Goal: Task Accomplishment & Management: Manage account settings

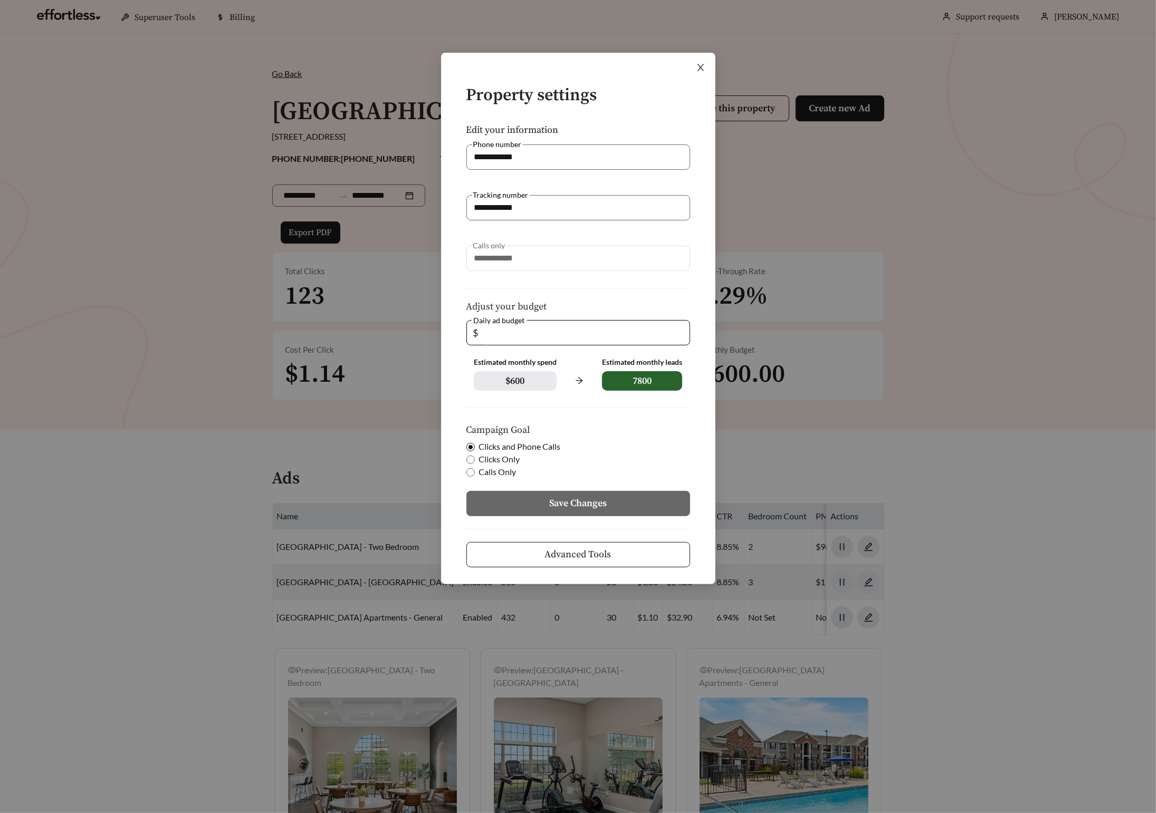
click at [699, 67] on icon "close" at bounding box center [700, 67] width 9 height 9
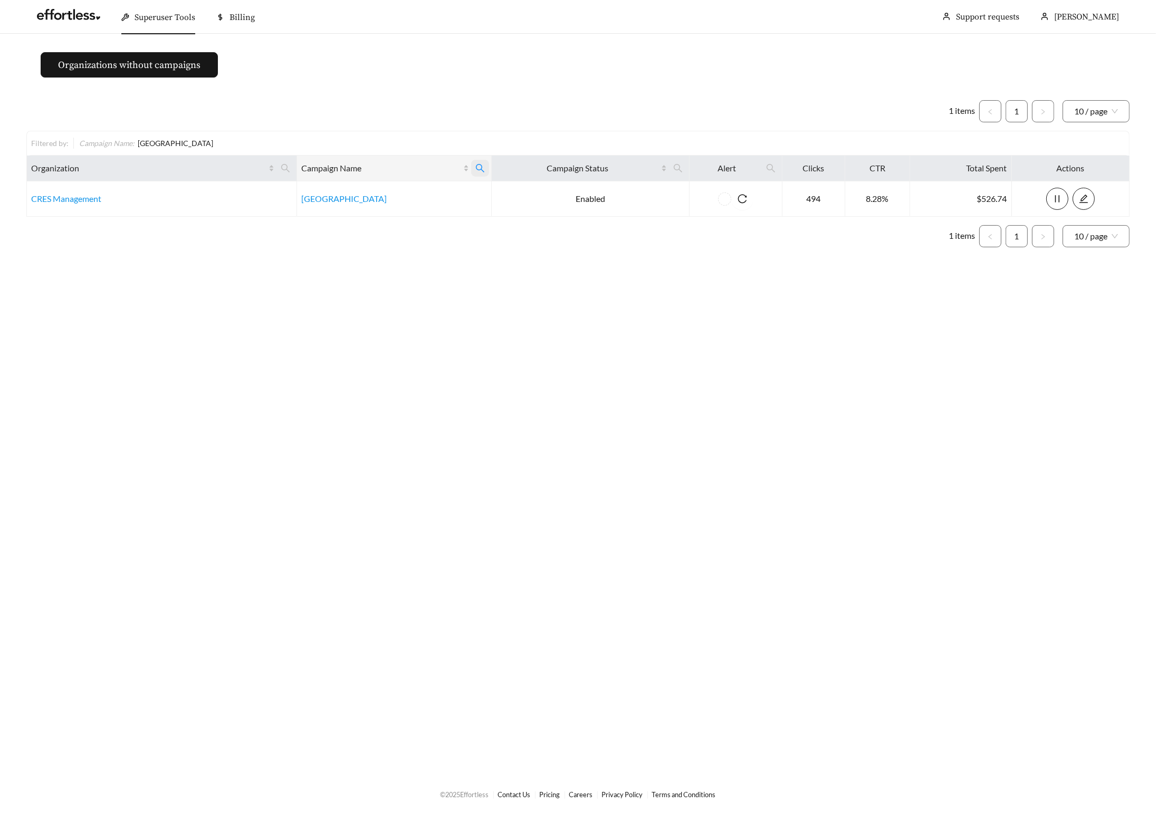
click at [488, 167] on span at bounding box center [480, 168] width 18 height 17
drag, startPoint x: 468, startPoint y: 196, endPoint x: 398, endPoint y: 192, distance: 70.3
click at [398, 192] on input "**********" at bounding box center [441, 194] width 108 height 22
type input "*****"
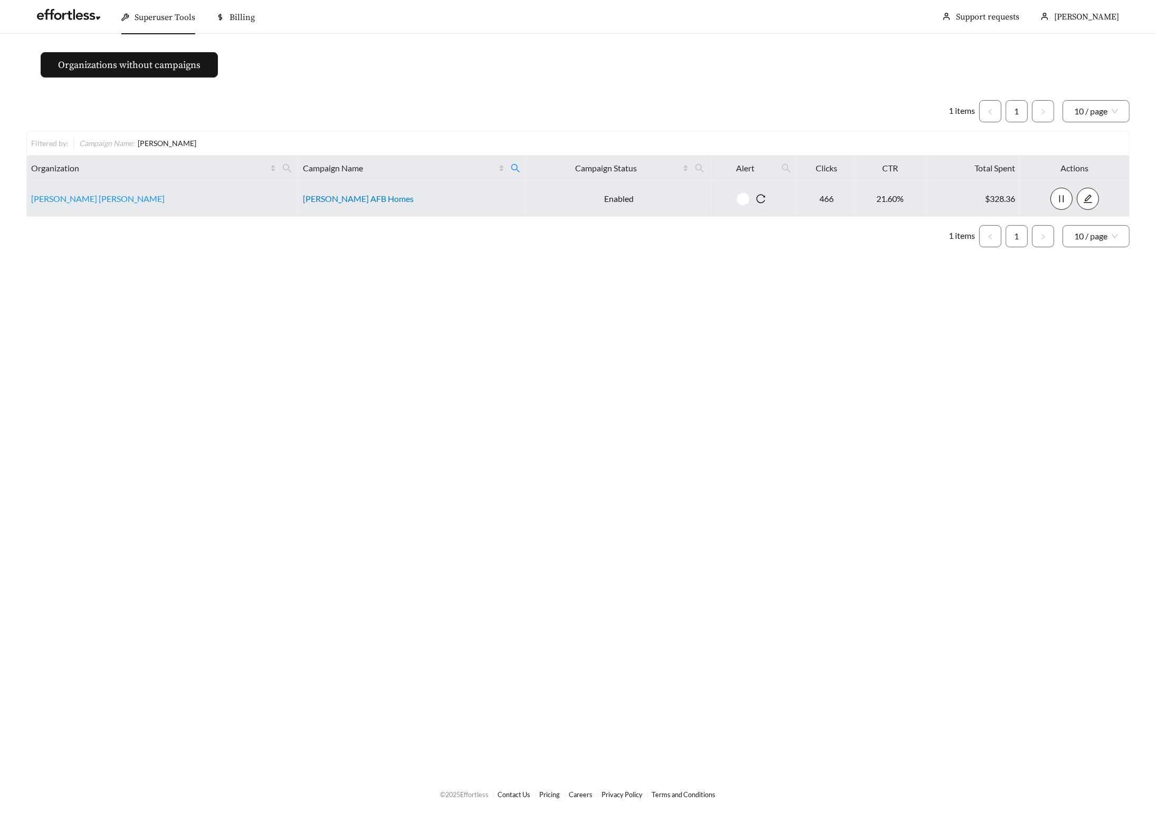
click at [337, 197] on link "Beale AFB Homes" at bounding box center [358, 199] width 111 height 10
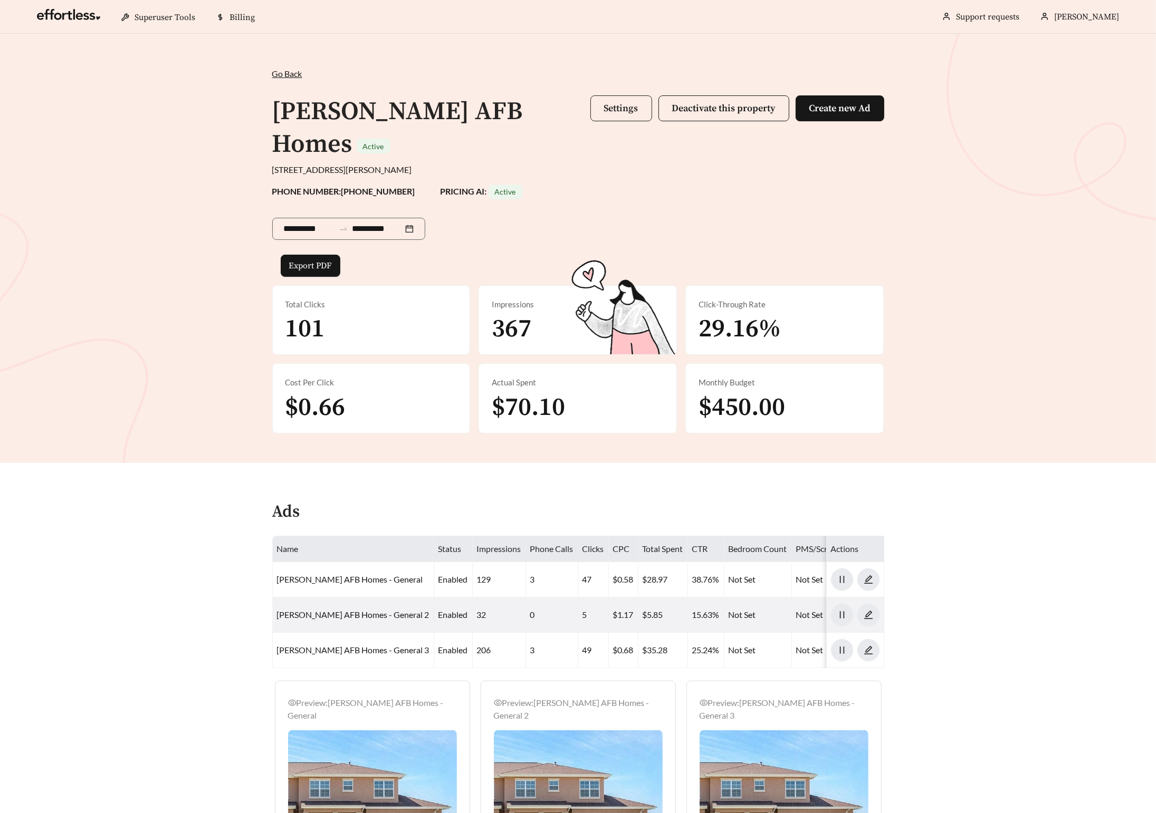
click at [630, 109] on span "Settings" at bounding box center [621, 108] width 34 height 12
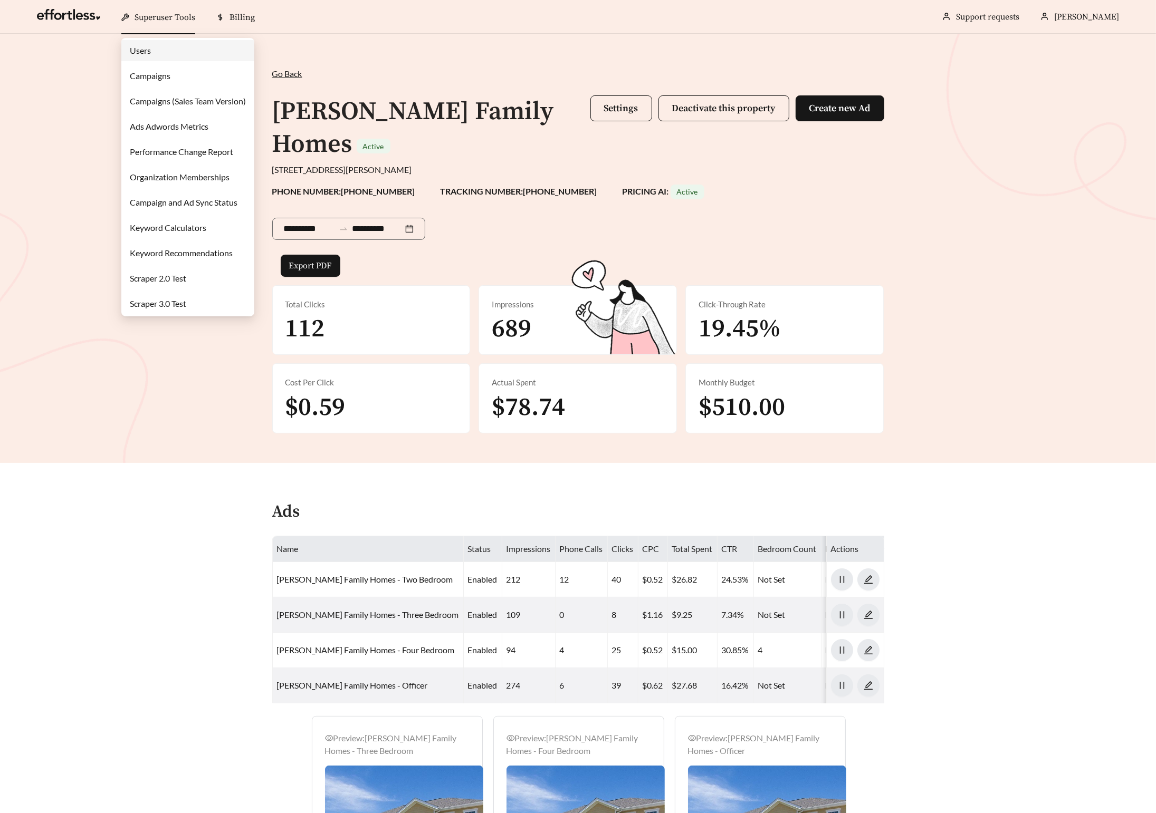
click at [161, 76] on link "Campaigns" at bounding box center [150, 76] width 41 height 10
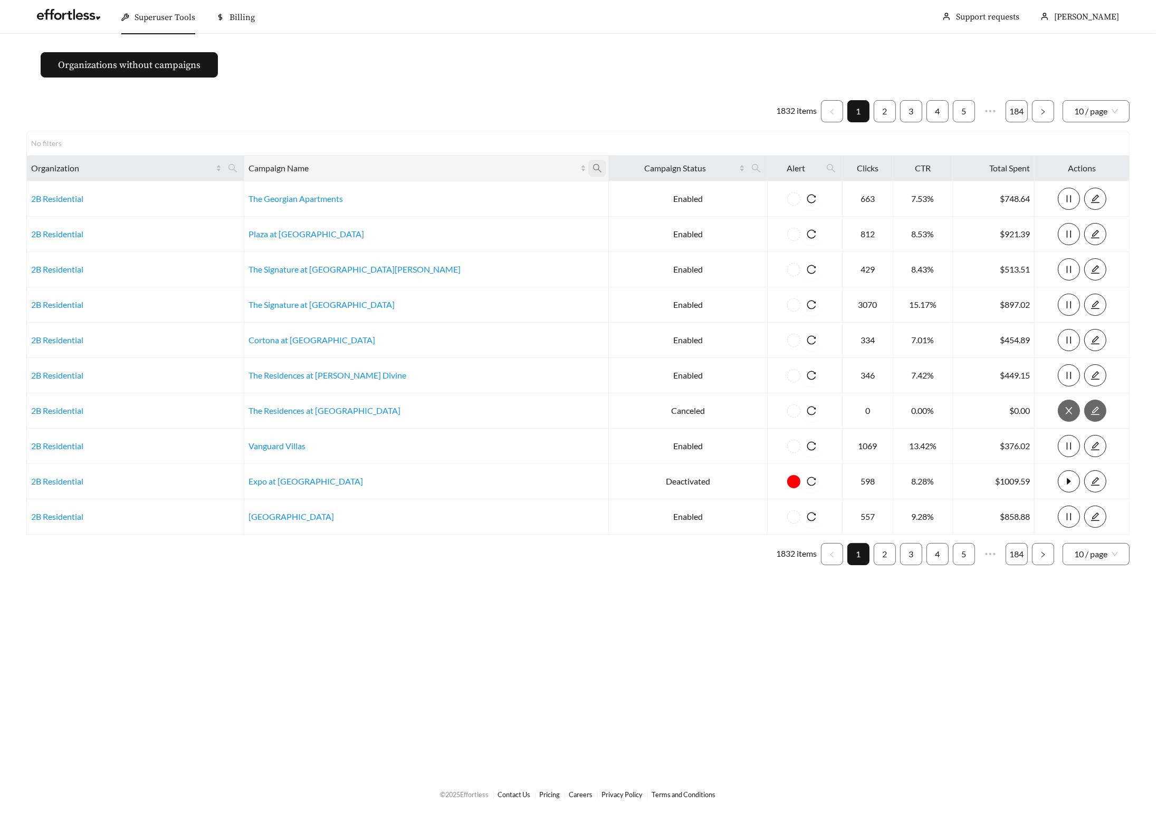
click at [588, 162] on span at bounding box center [597, 168] width 18 height 17
click at [446, 188] on input "text" at bounding box center [458, 194] width 108 height 22
type input "*******"
click at [508, 220] on button "Ok" at bounding box center [495, 219] width 33 height 21
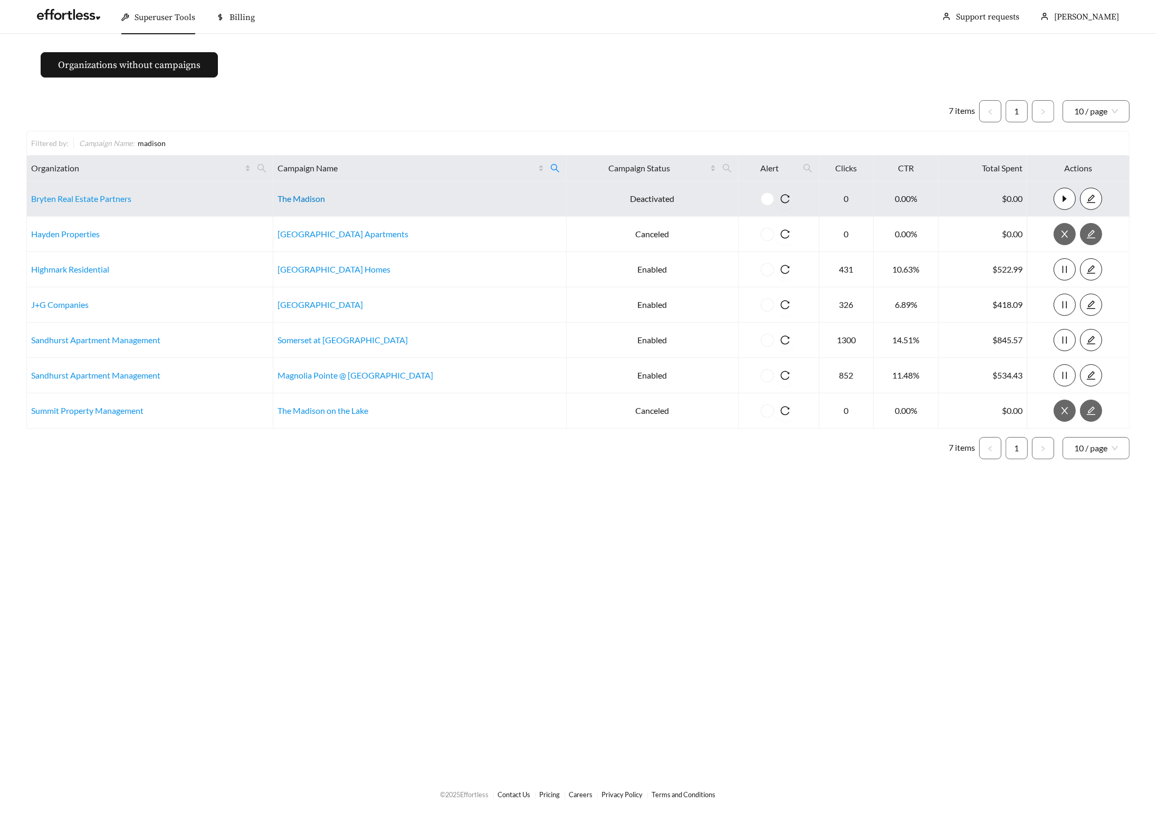
click at [314, 199] on link "The Madison" at bounding box center [300, 199] width 47 height 10
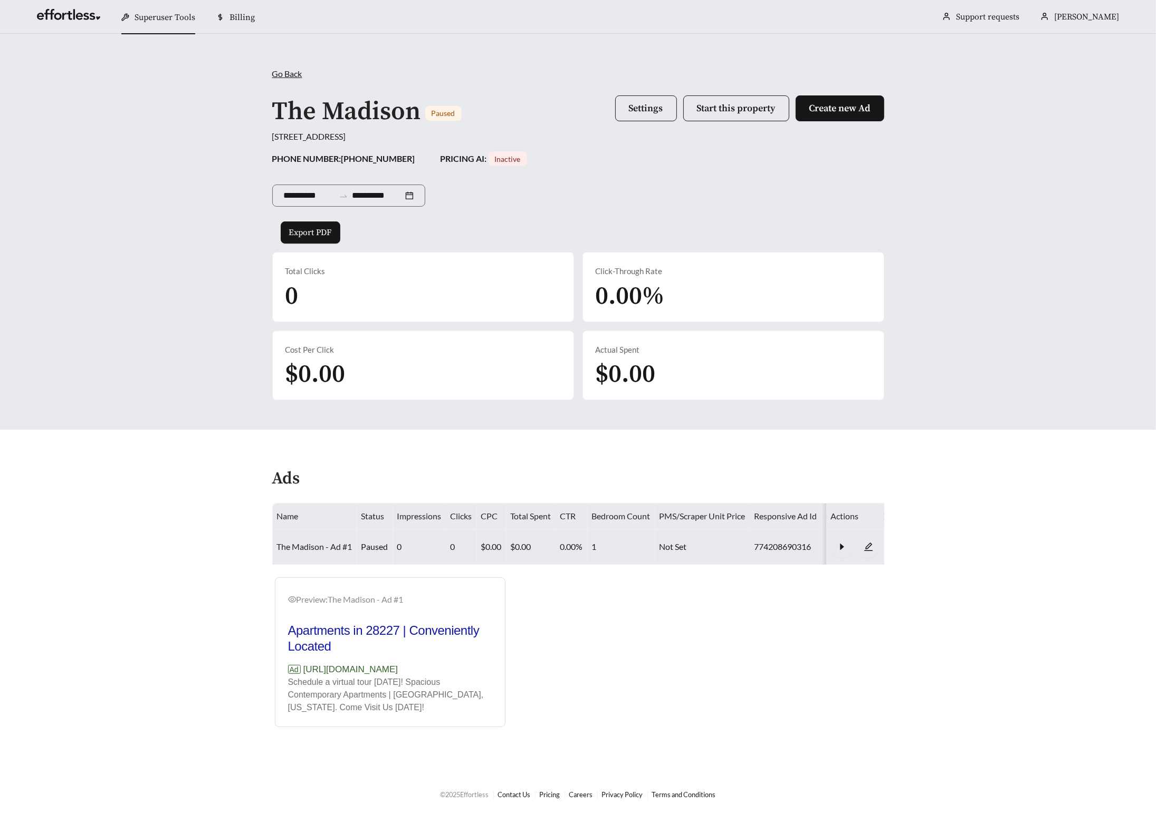
click at [321, 546] on link "The Madison - Ad #1" at bounding box center [314, 547] width 75 height 10
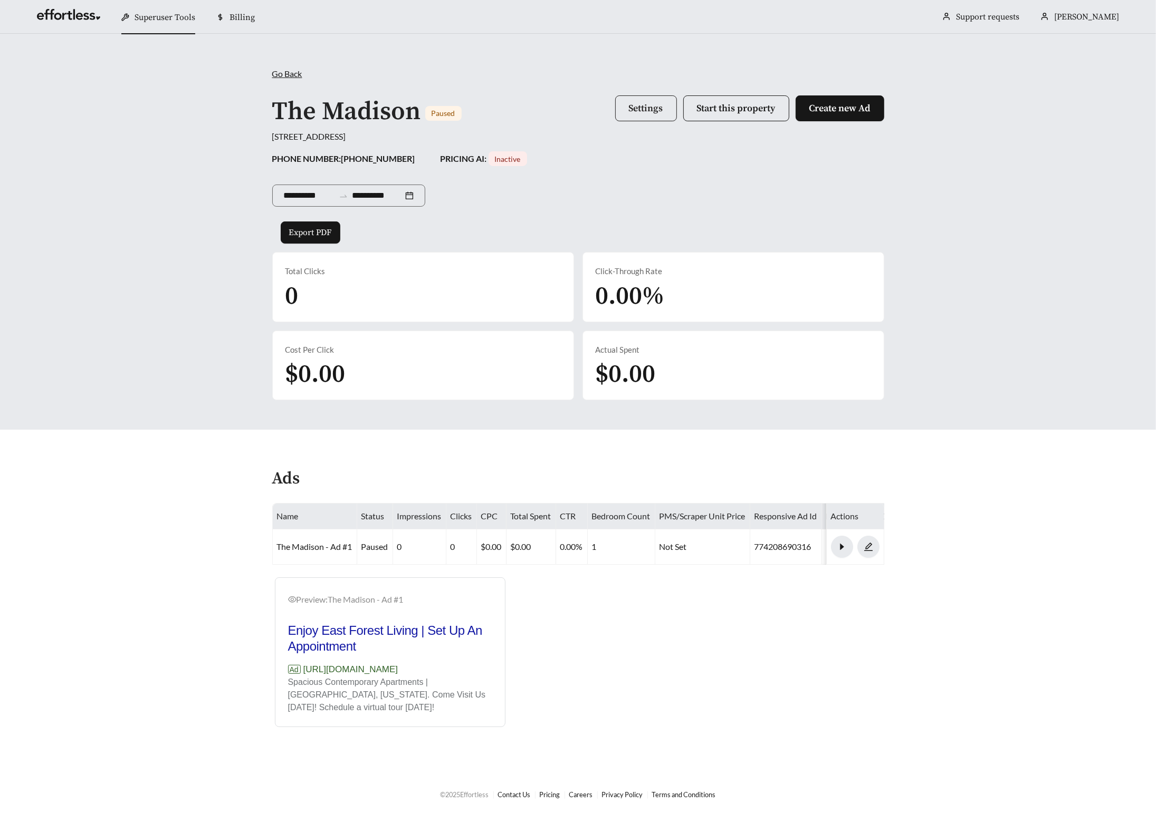
click at [648, 104] on span "Settings" at bounding box center [646, 108] width 34 height 12
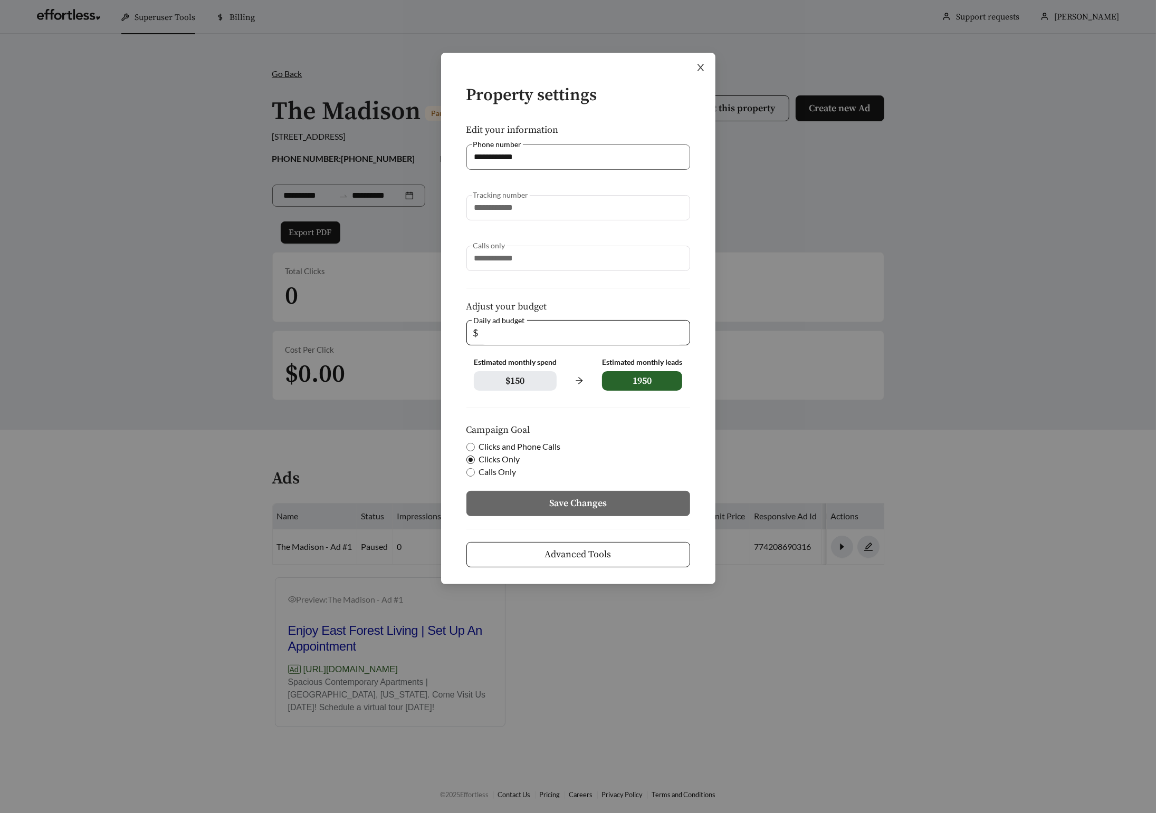
click at [696, 69] on icon "close" at bounding box center [700, 67] width 9 height 9
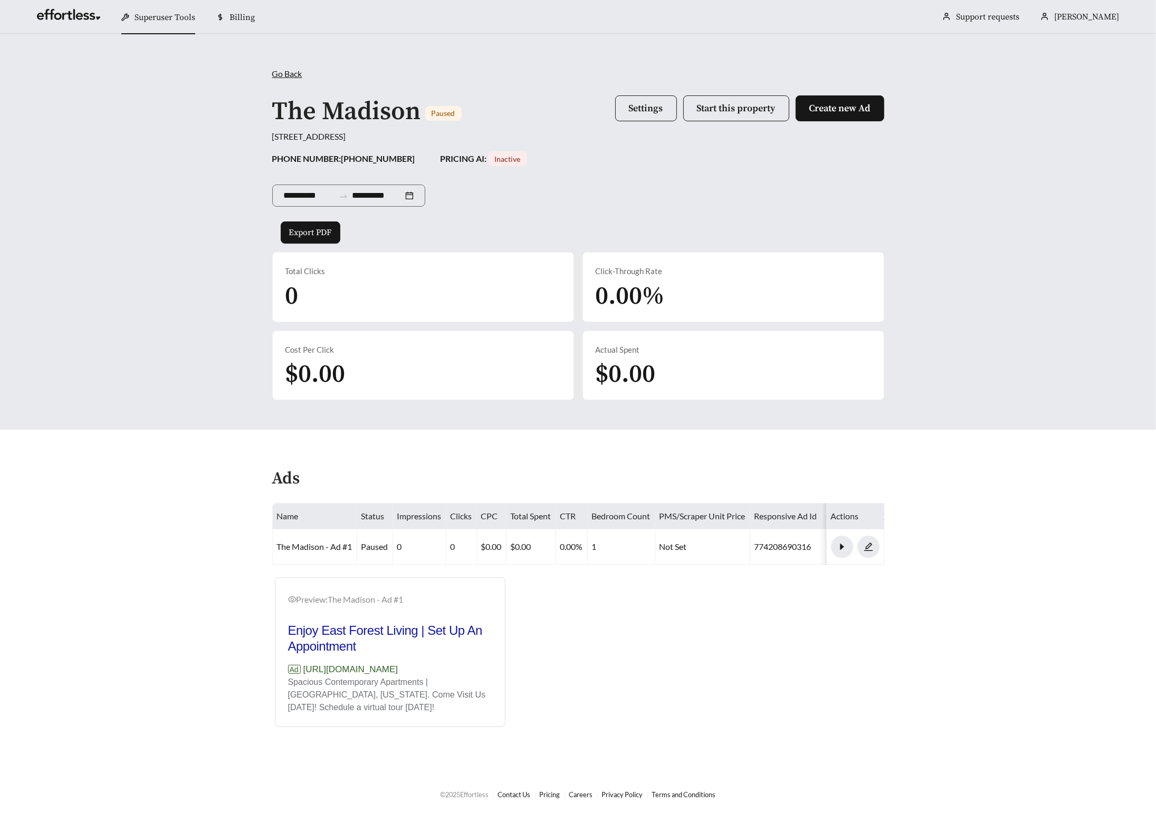
click at [286, 75] on span "Go Back" at bounding box center [287, 74] width 30 height 10
click at [288, 73] on span "Go Back" at bounding box center [287, 74] width 30 height 10
click at [313, 643] on h2 "Enjoy East Forest Living | Set Up An Appointment" at bounding box center [390, 639] width 204 height 32
click at [318, 634] on h2 "Enjoy East Forest Living | Set Up An Appointment" at bounding box center [390, 639] width 204 height 32
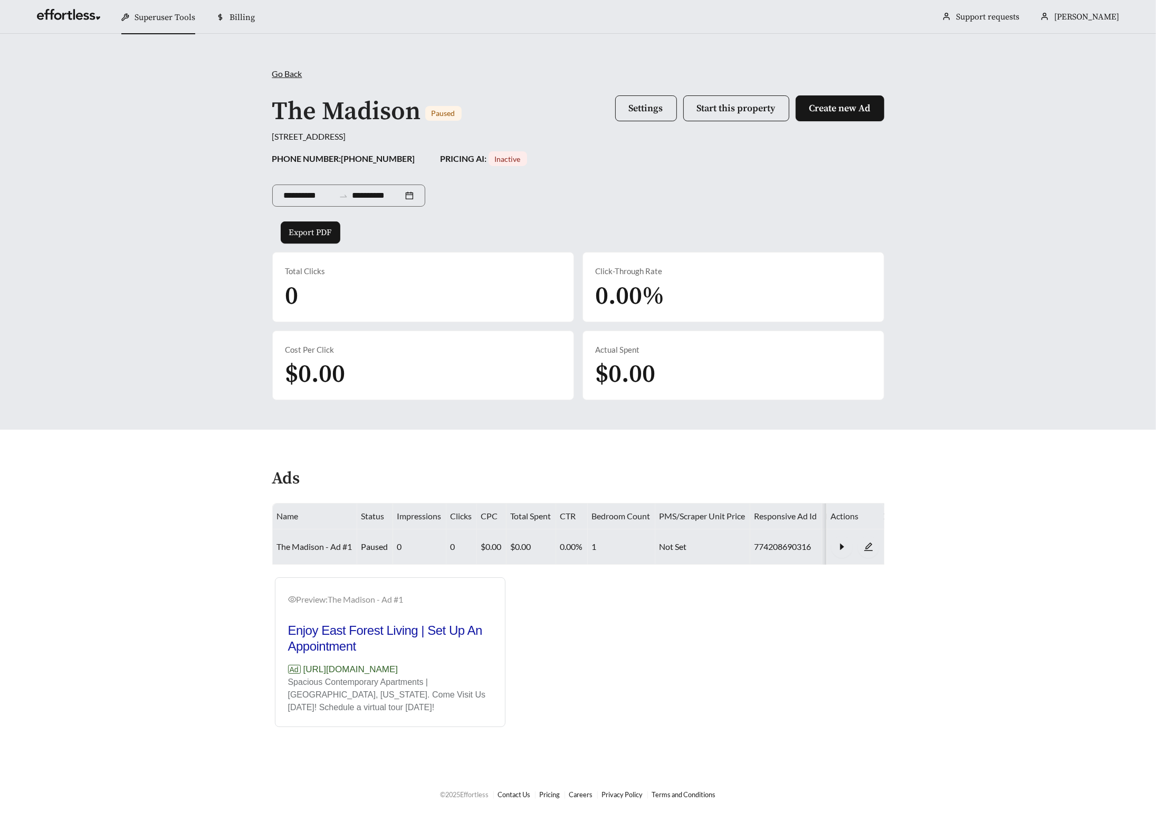
click at [325, 542] on link "The Madison - Ad #1" at bounding box center [314, 547] width 75 height 10
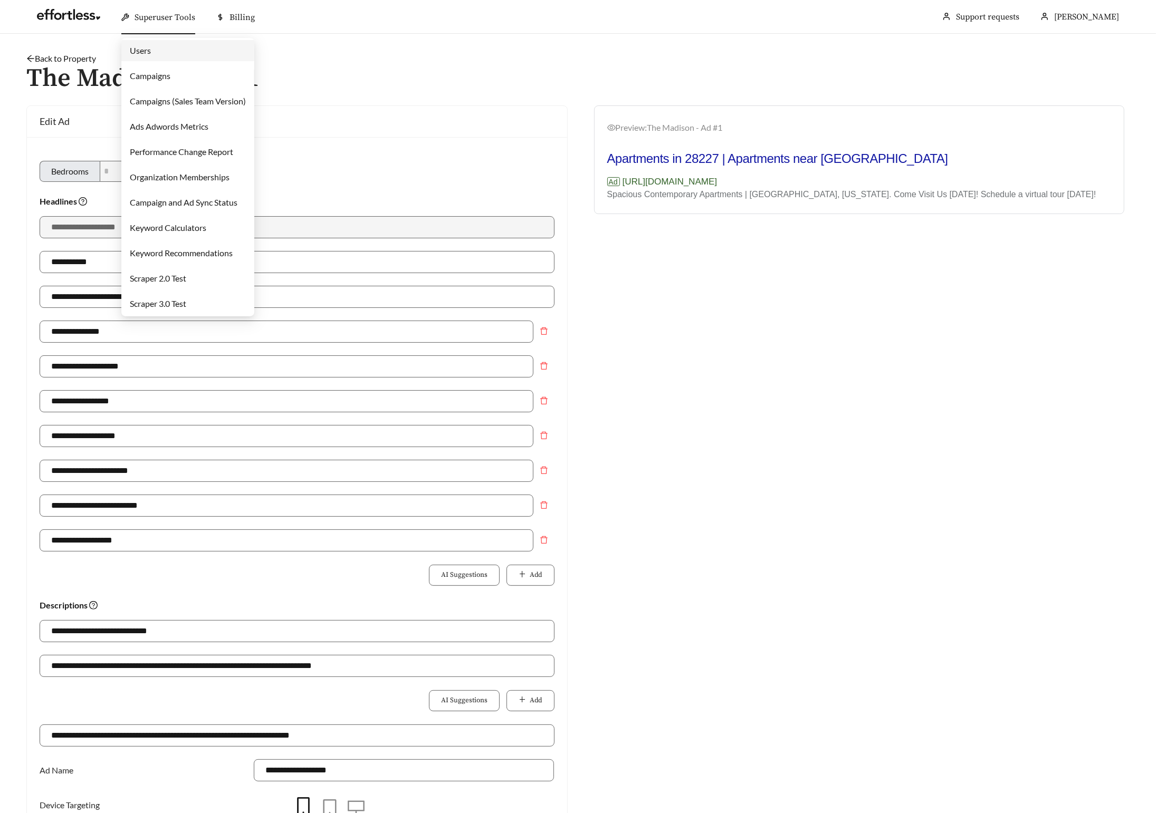
click at [156, 76] on link "Campaigns" at bounding box center [150, 76] width 41 height 10
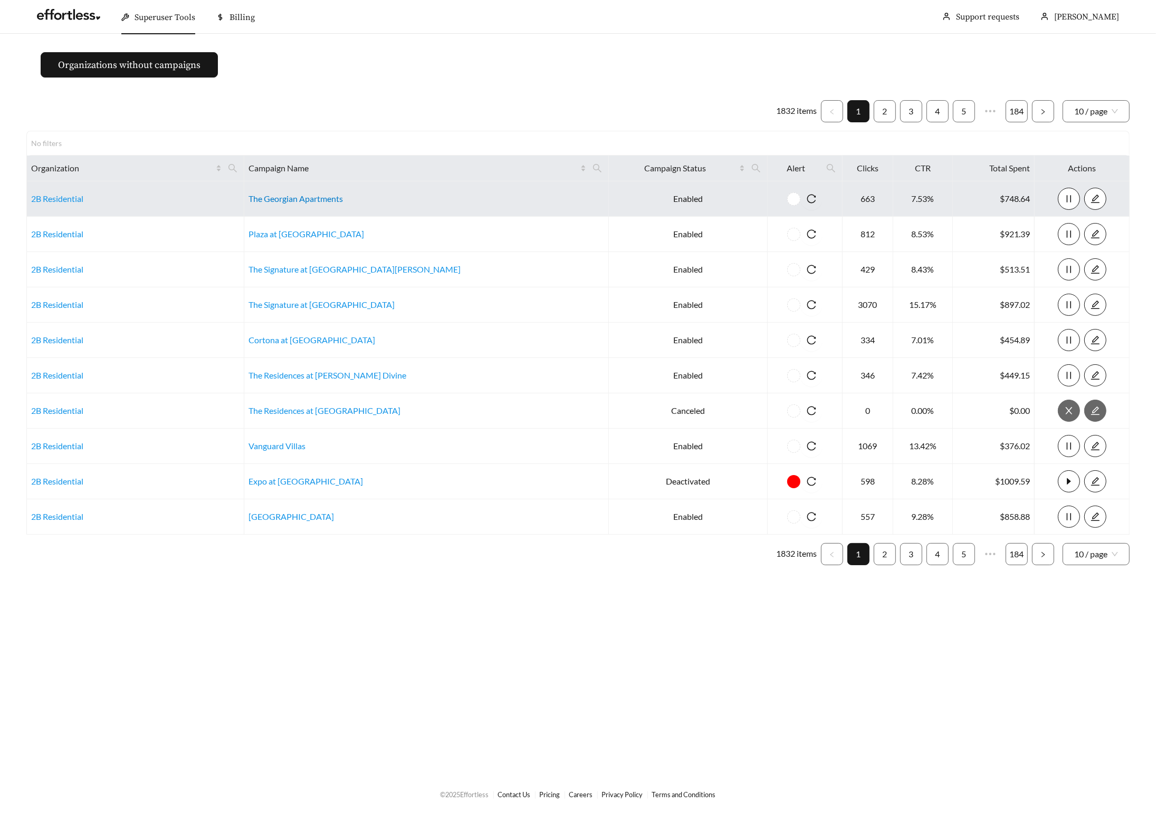
click at [335, 200] on link "The Georgian Apartments" at bounding box center [295, 199] width 94 height 10
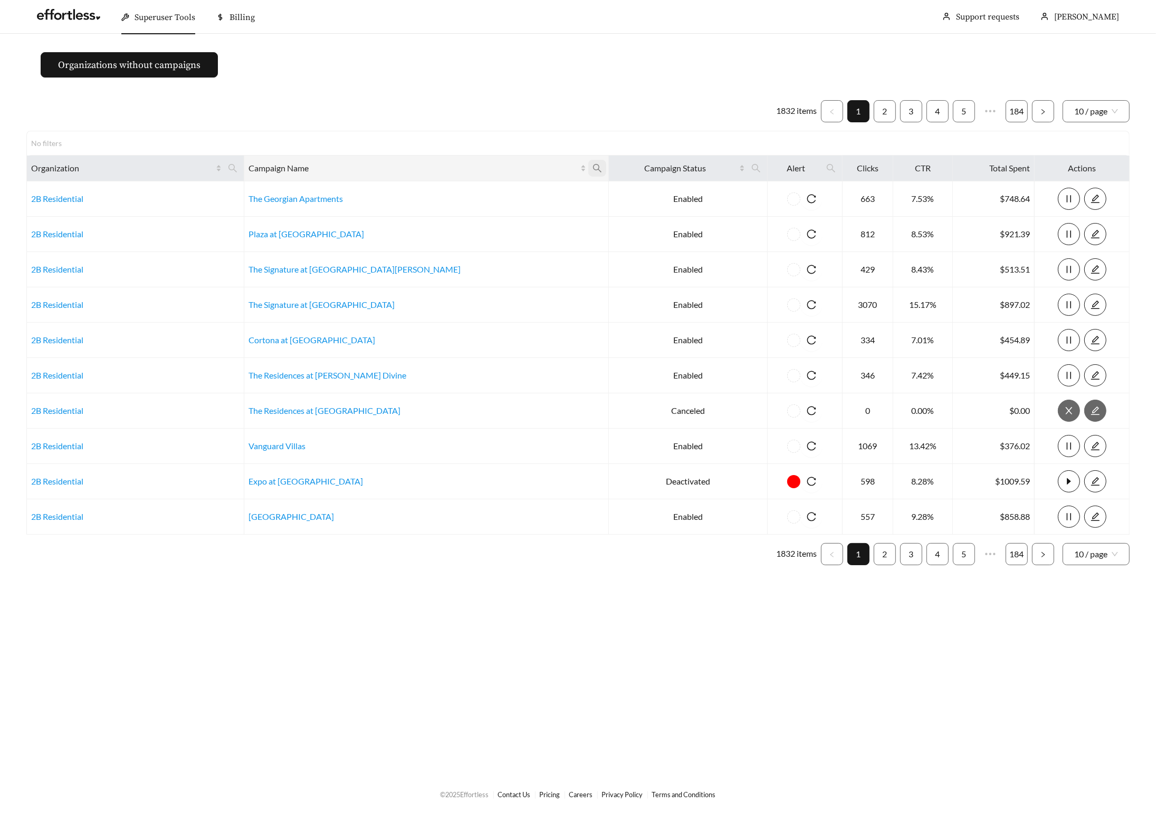
click at [592, 169] on icon "search" at bounding box center [596, 168] width 9 height 9
click at [436, 192] on input "text" at bounding box center [458, 194] width 108 height 22
type input "*******"
click at [500, 220] on span "Ok" at bounding box center [495, 220] width 8 height 11
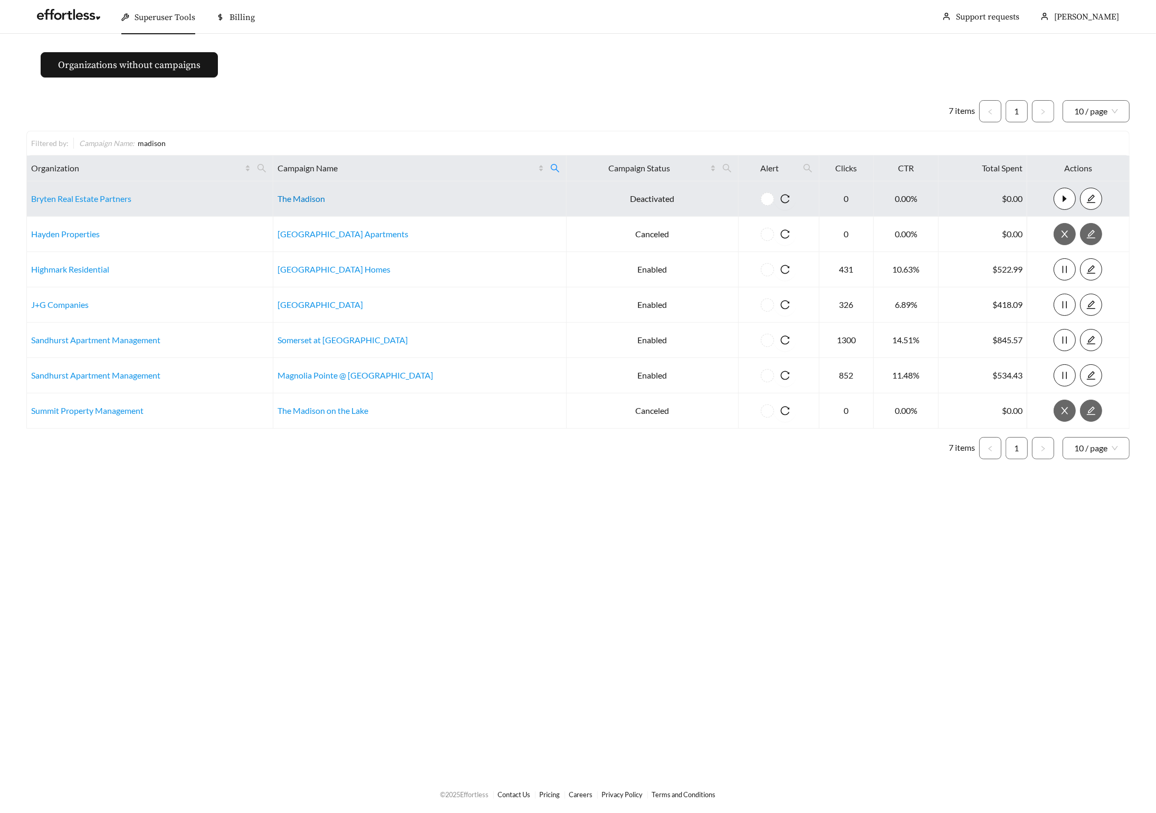
click at [302, 198] on link "The Madison" at bounding box center [300, 199] width 47 height 10
